Goal: Task Accomplishment & Management: Use online tool/utility

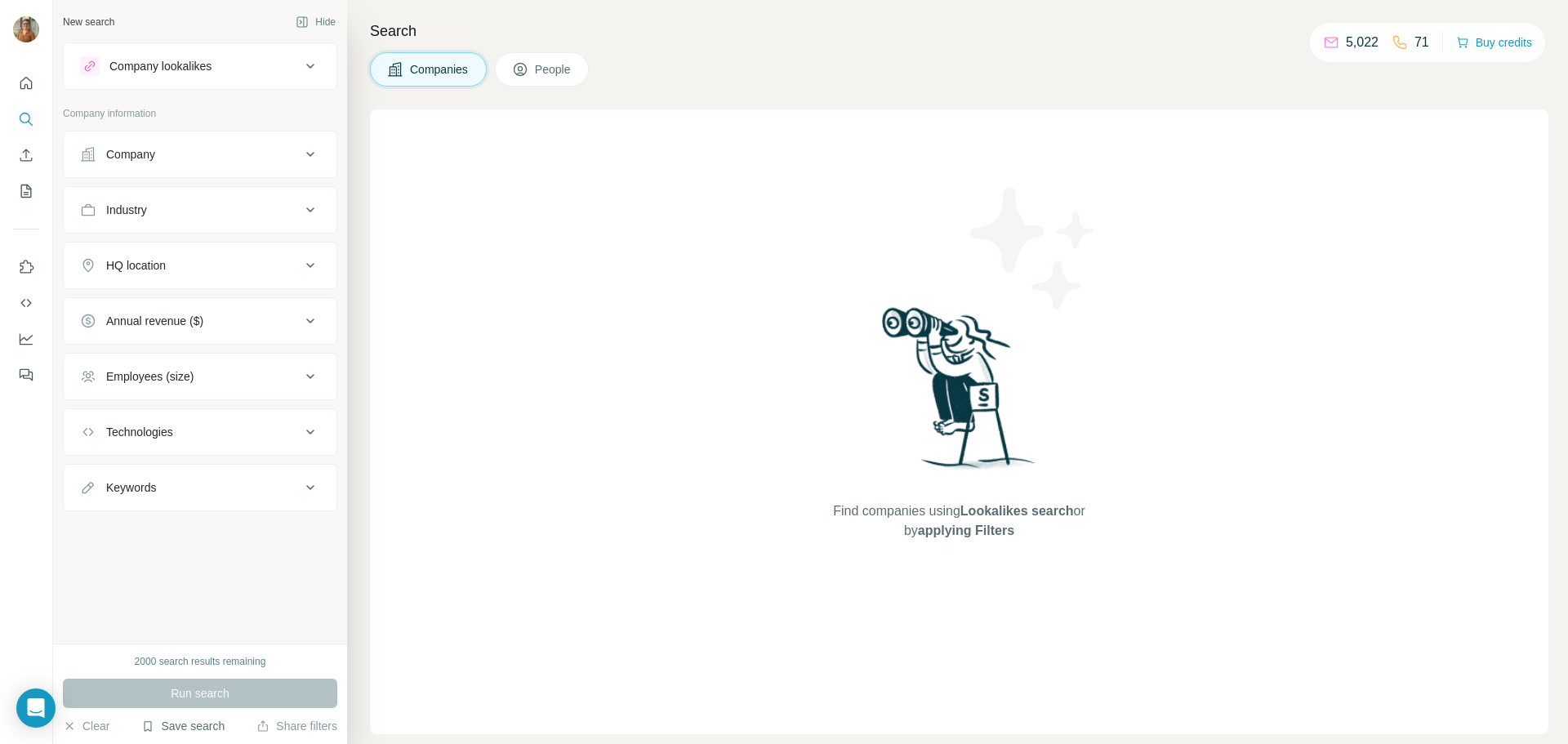
click at [184, 729] on button "Save search" at bounding box center [183, 726] width 84 height 16
click at [206, 698] on div "View my saved searches" at bounding box center [229, 697] width 172 height 33
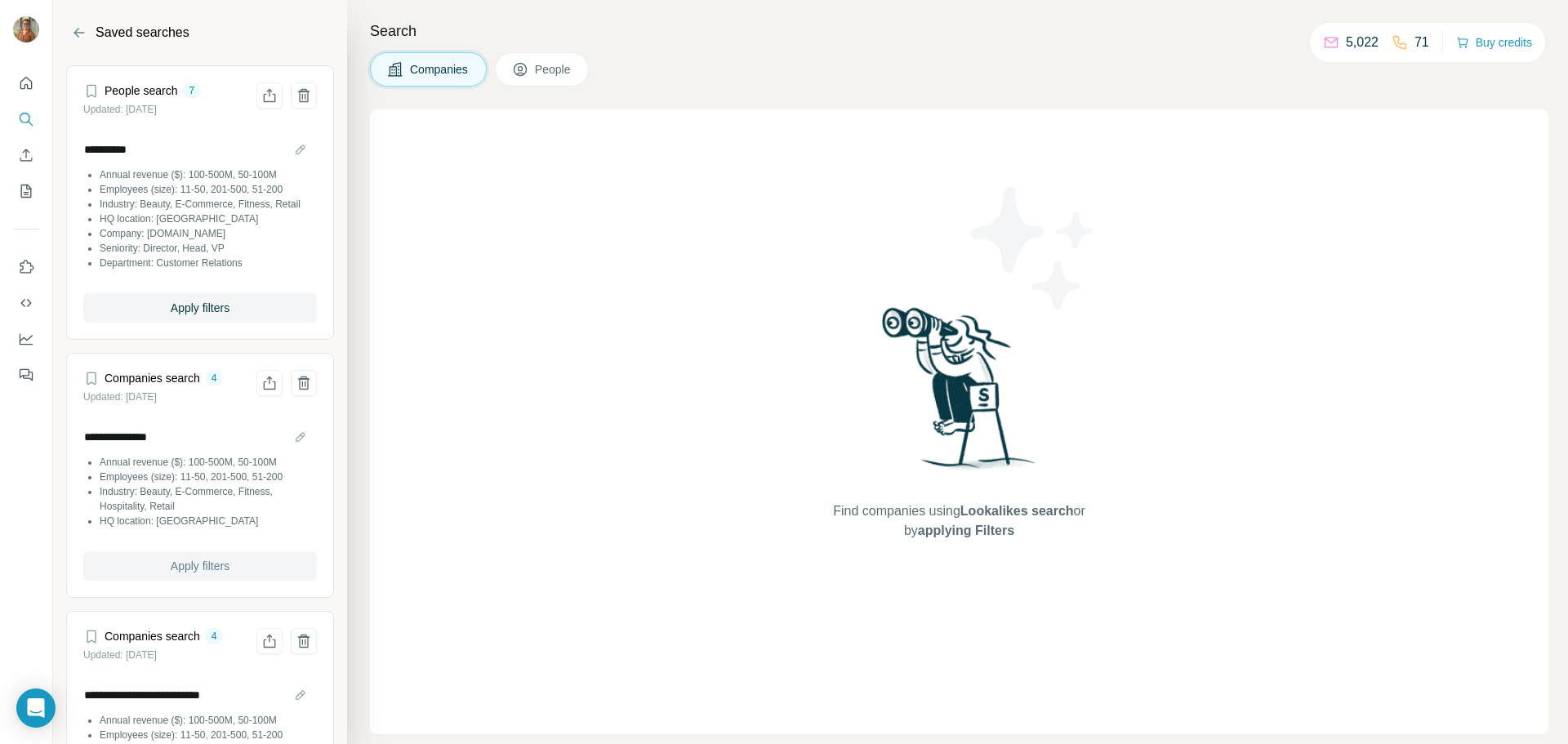
scroll to position [82, 0]
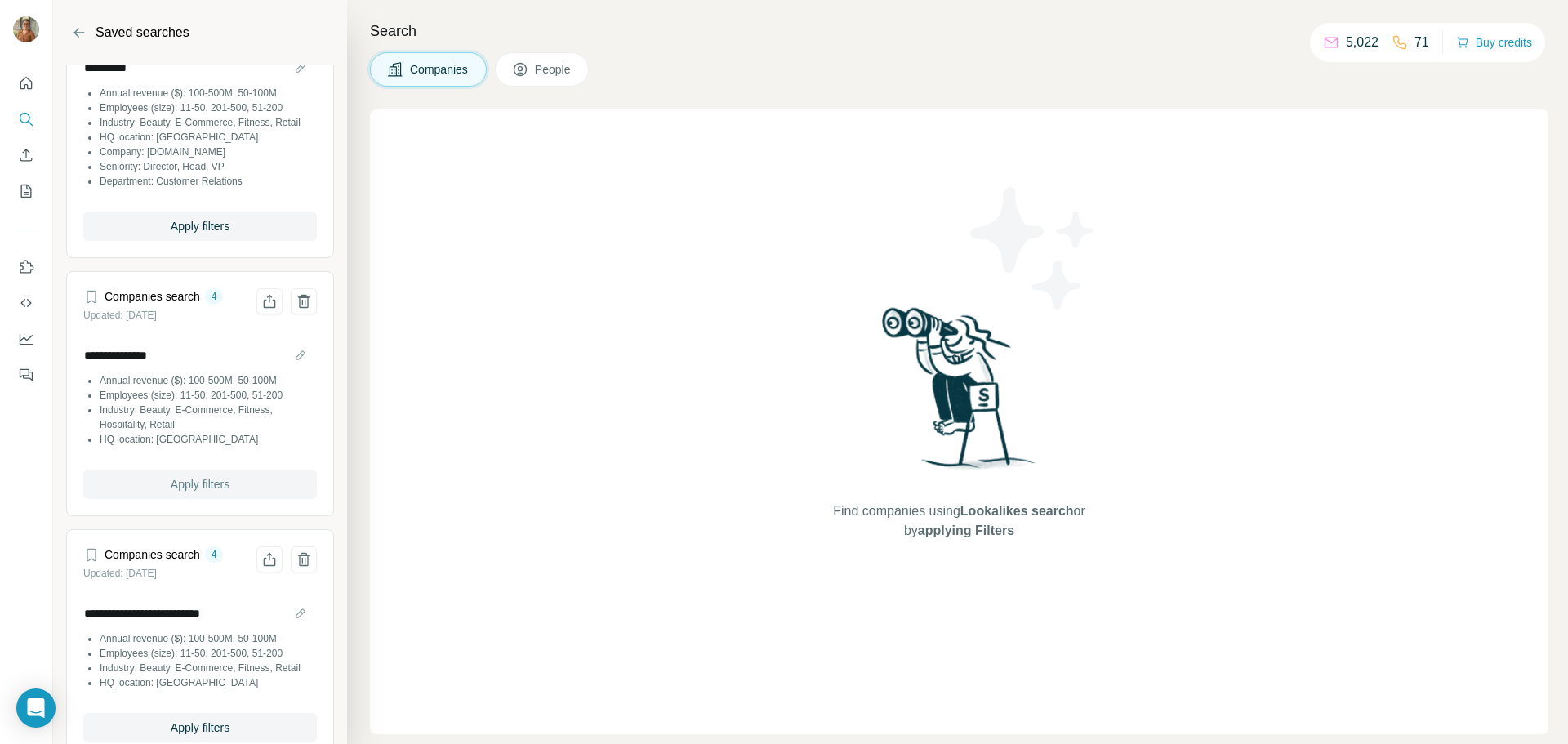
click at [192, 492] on span "Apply filters" at bounding box center [200, 484] width 59 height 16
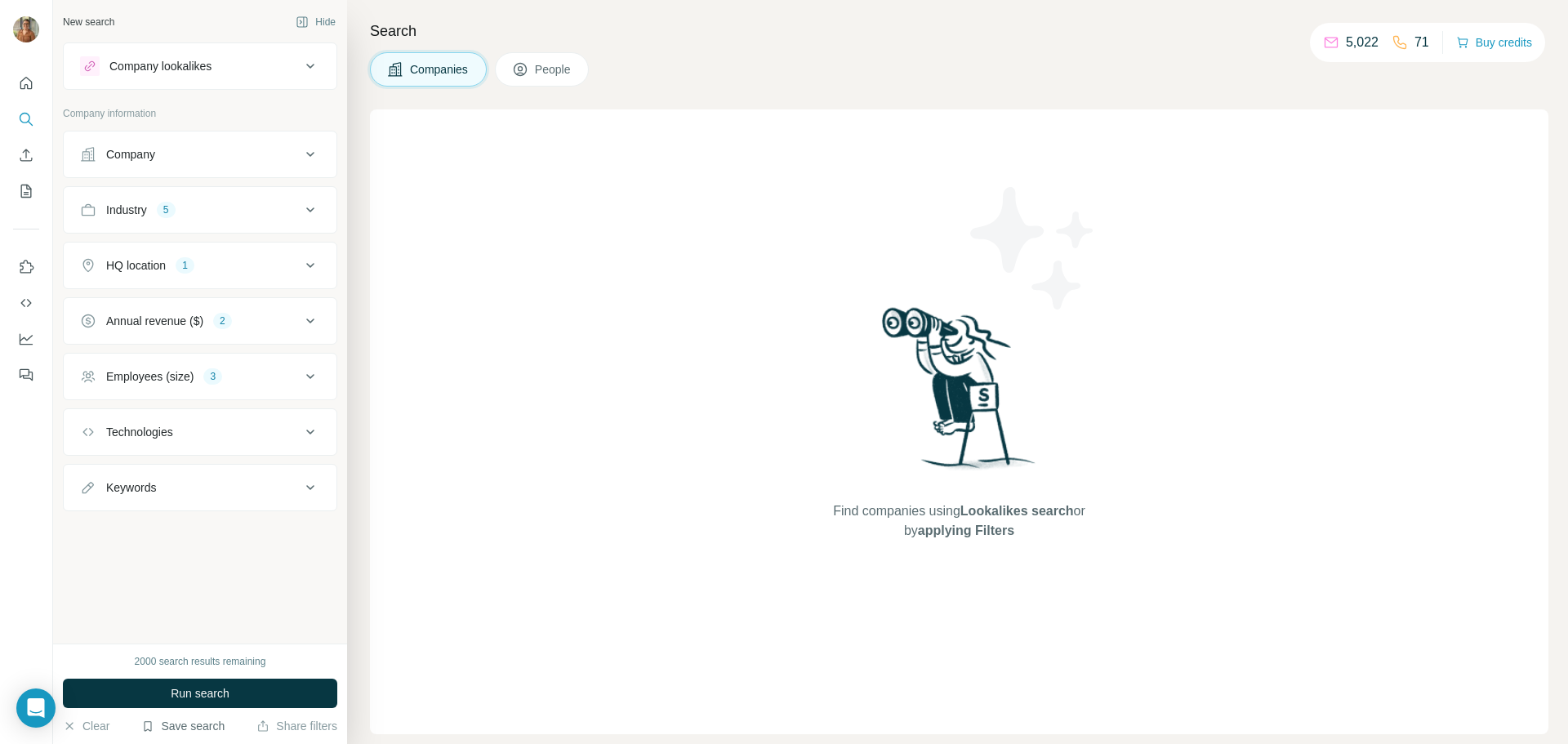
click at [176, 723] on button "Save search" at bounding box center [183, 726] width 84 height 16
click at [227, 698] on div "View my saved searches" at bounding box center [229, 697] width 172 height 33
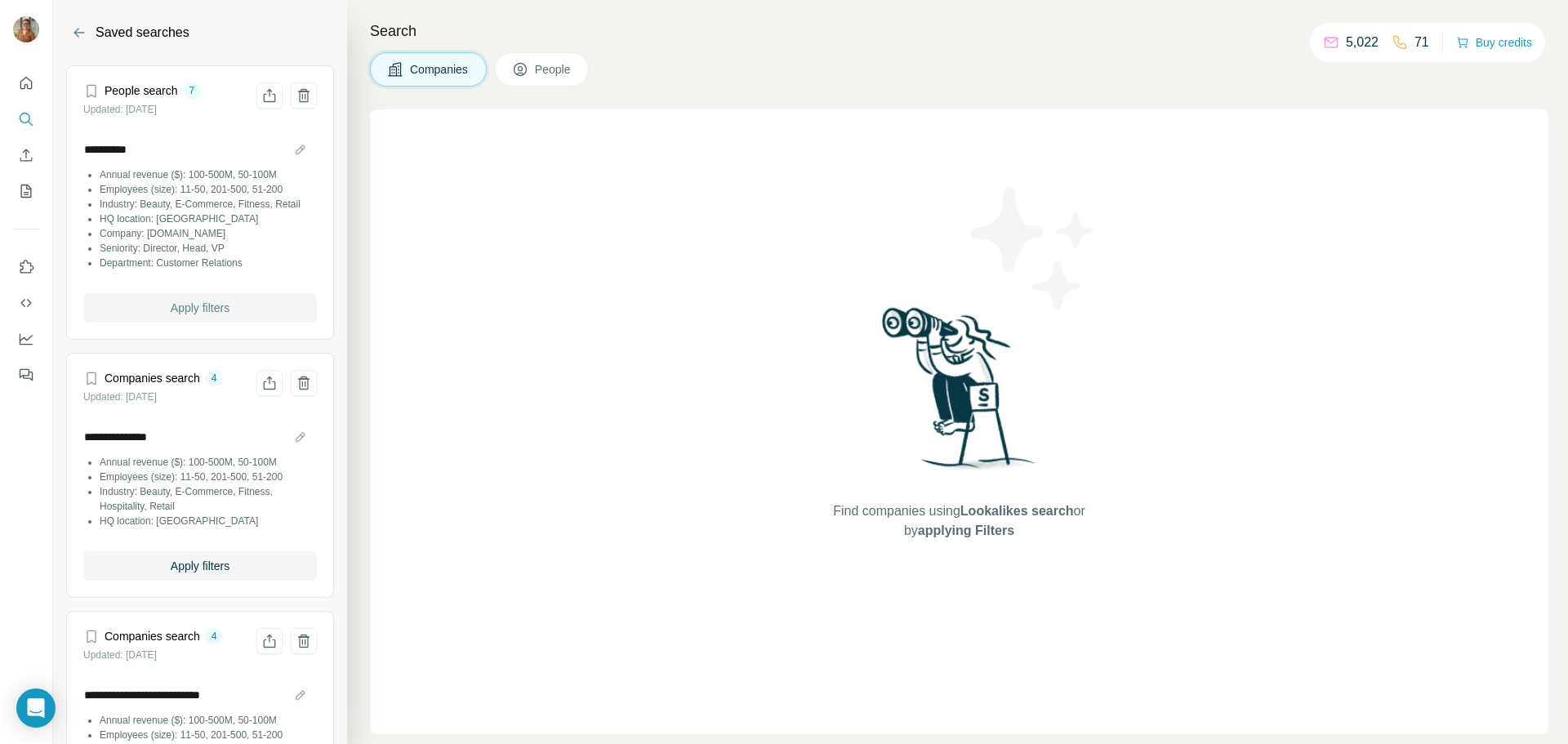
click at [182, 316] on span "Apply filters" at bounding box center [200, 307] width 59 height 16
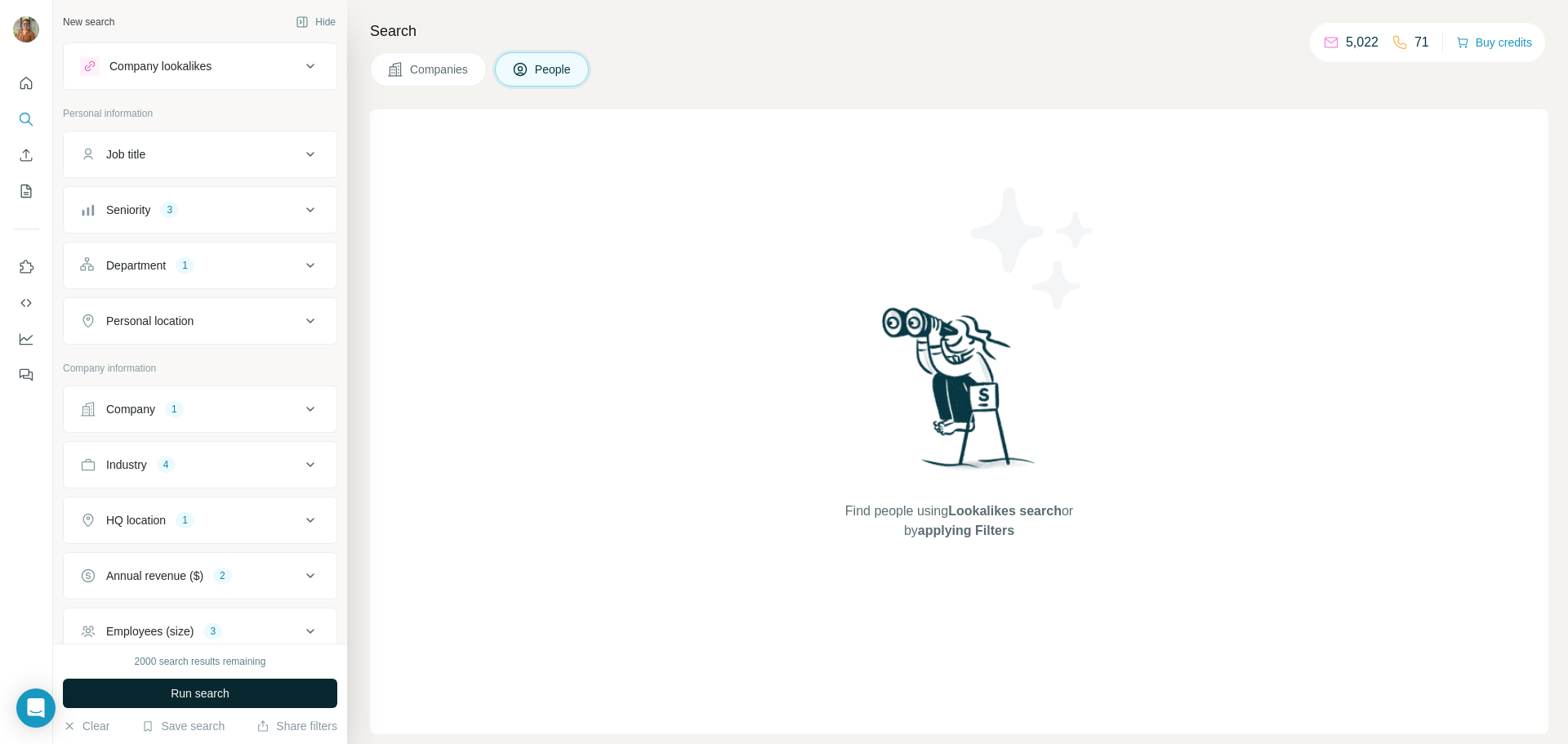
click at [161, 699] on button "Run search" at bounding box center [200, 693] width 274 height 30
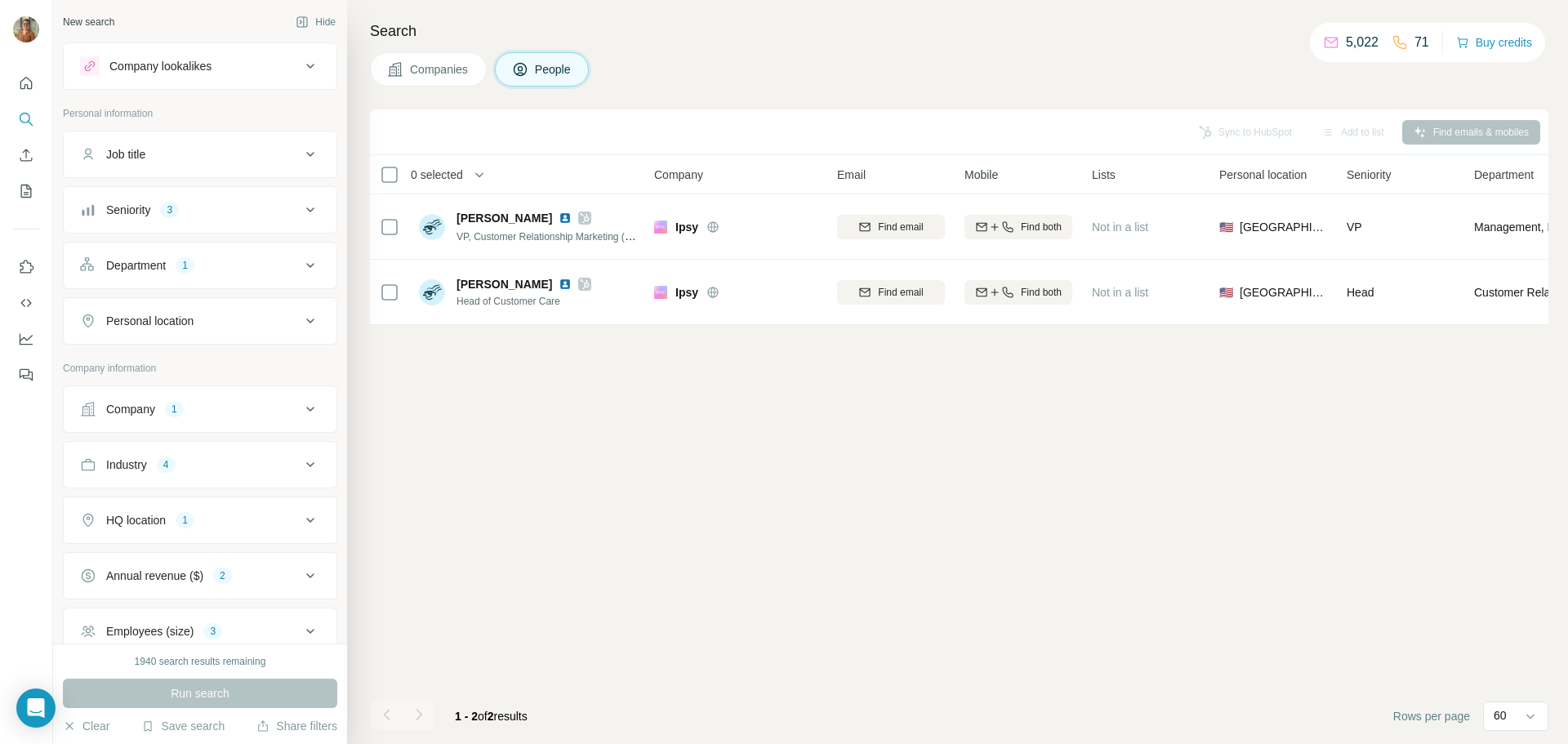
click at [246, 416] on div "Company 1" at bounding box center [190, 409] width 221 height 16
click at [117, 514] on icon "button" at bounding box center [112, 515] width 13 height 13
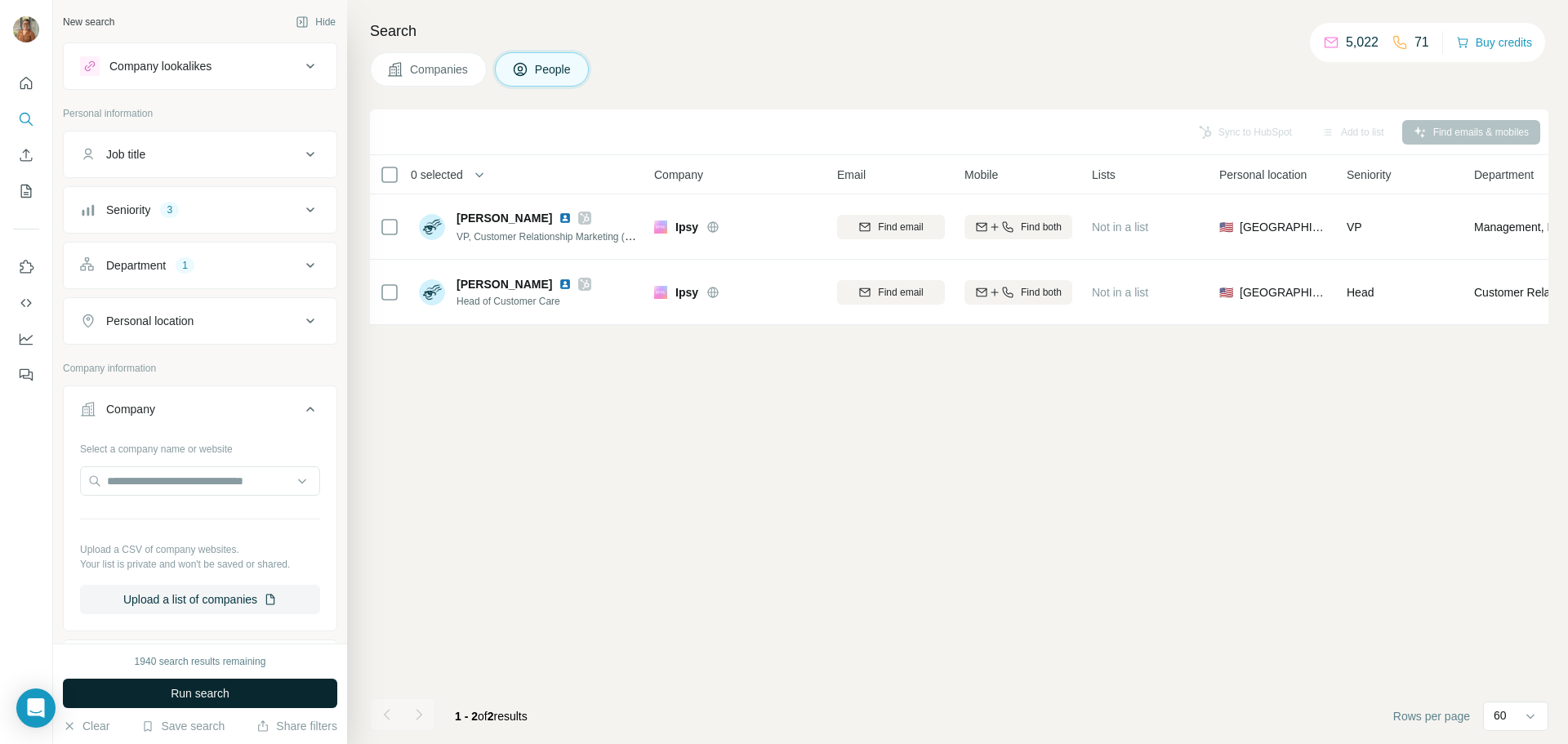
click at [189, 696] on span "Run search" at bounding box center [200, 693] width 59 height 16
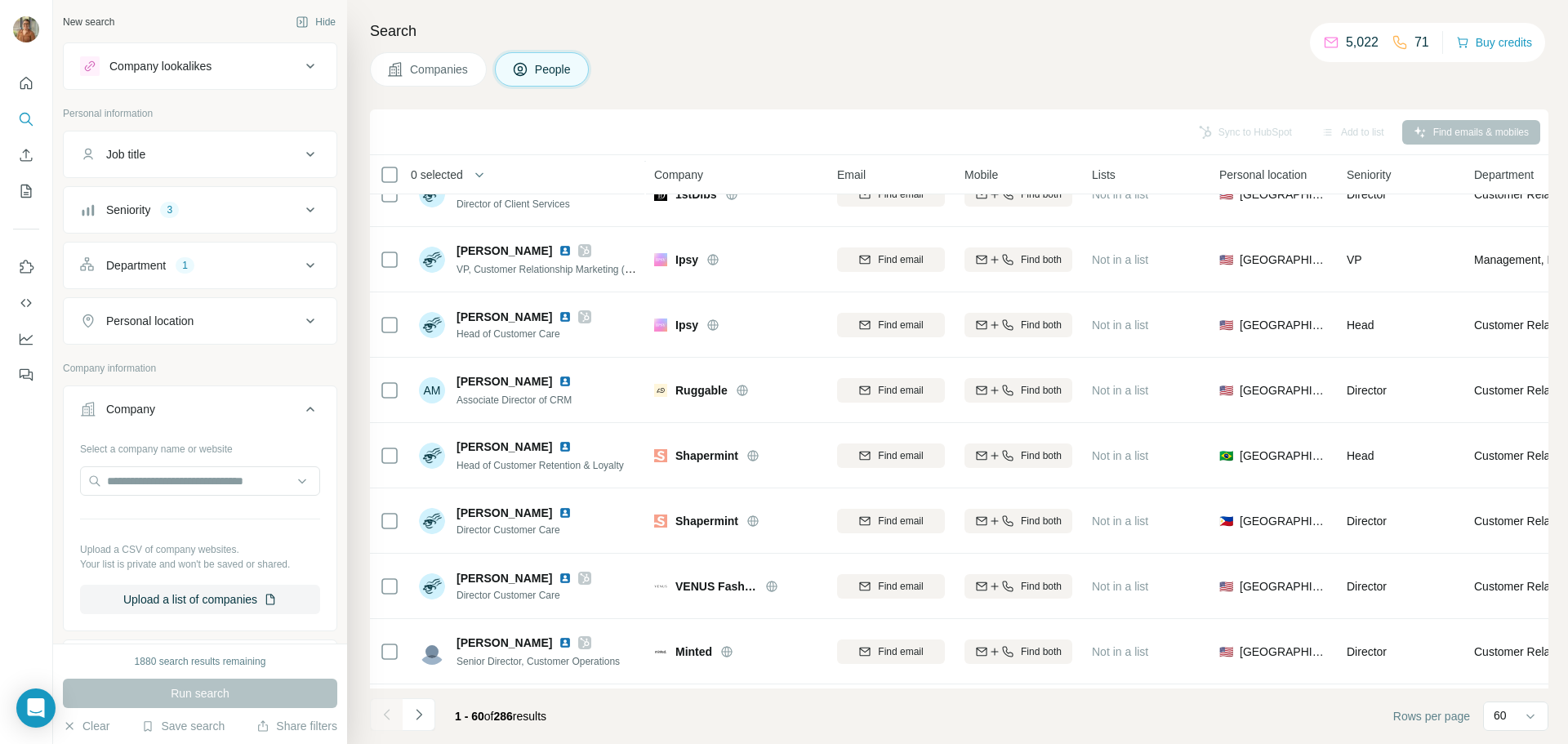
scroll to position [1225, 0]
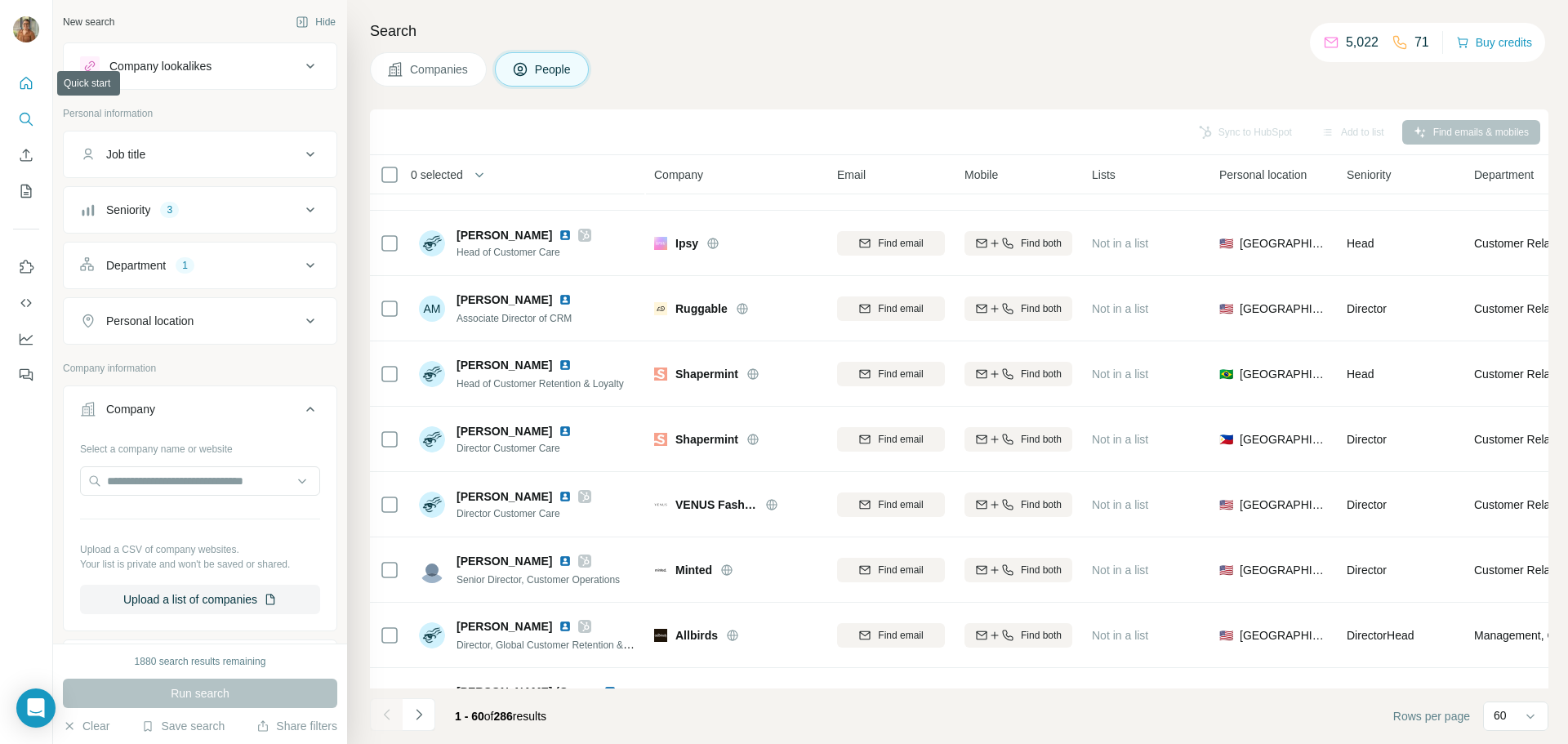
click at [27, 88] on icon "Quick start" at bounding box center [27, 83] width 12 height 12
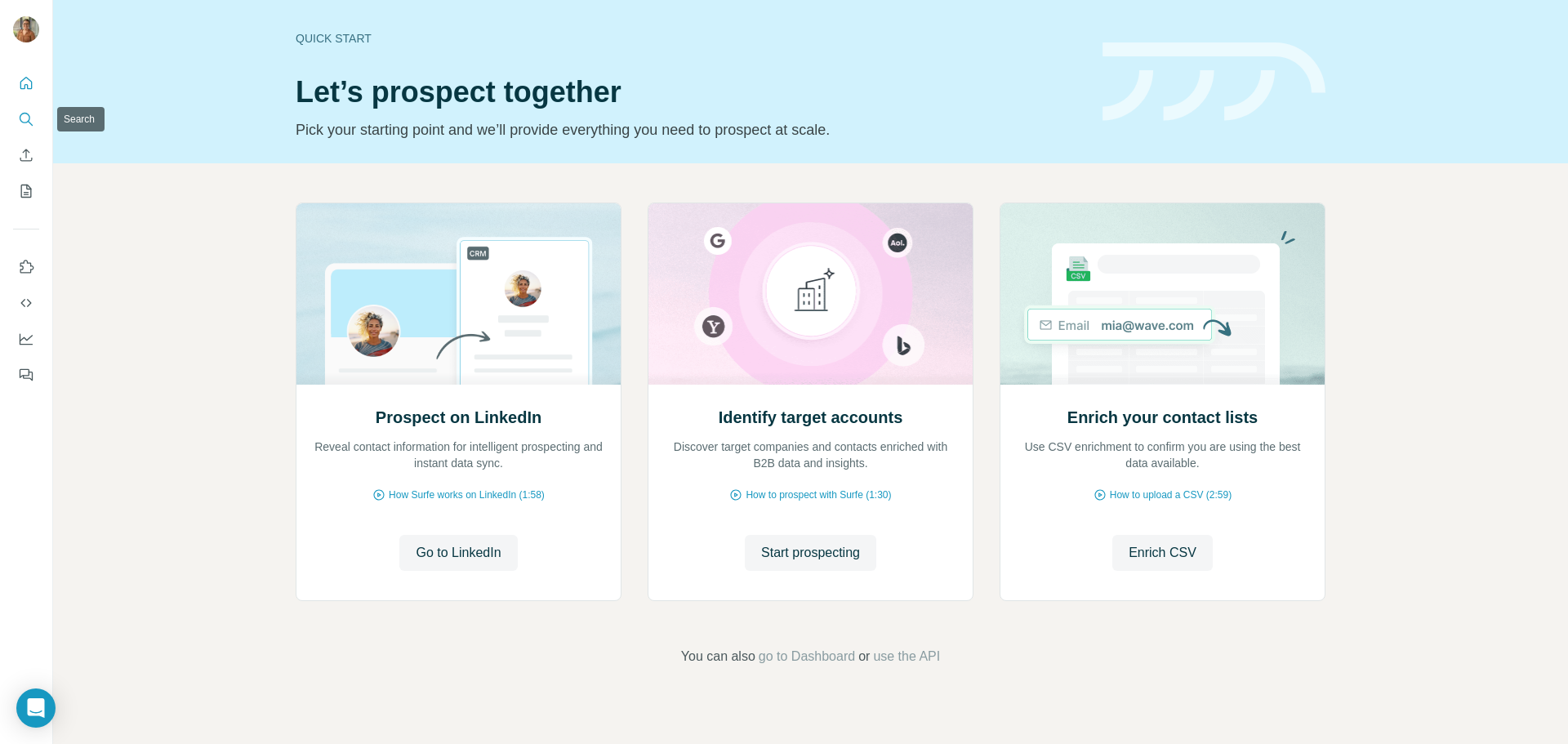
click at [33, 115] on icon "Search" at bounding box center [26, 119] width 16 height 16
